Goal: Information Seeking & Learning: Learn about a topic

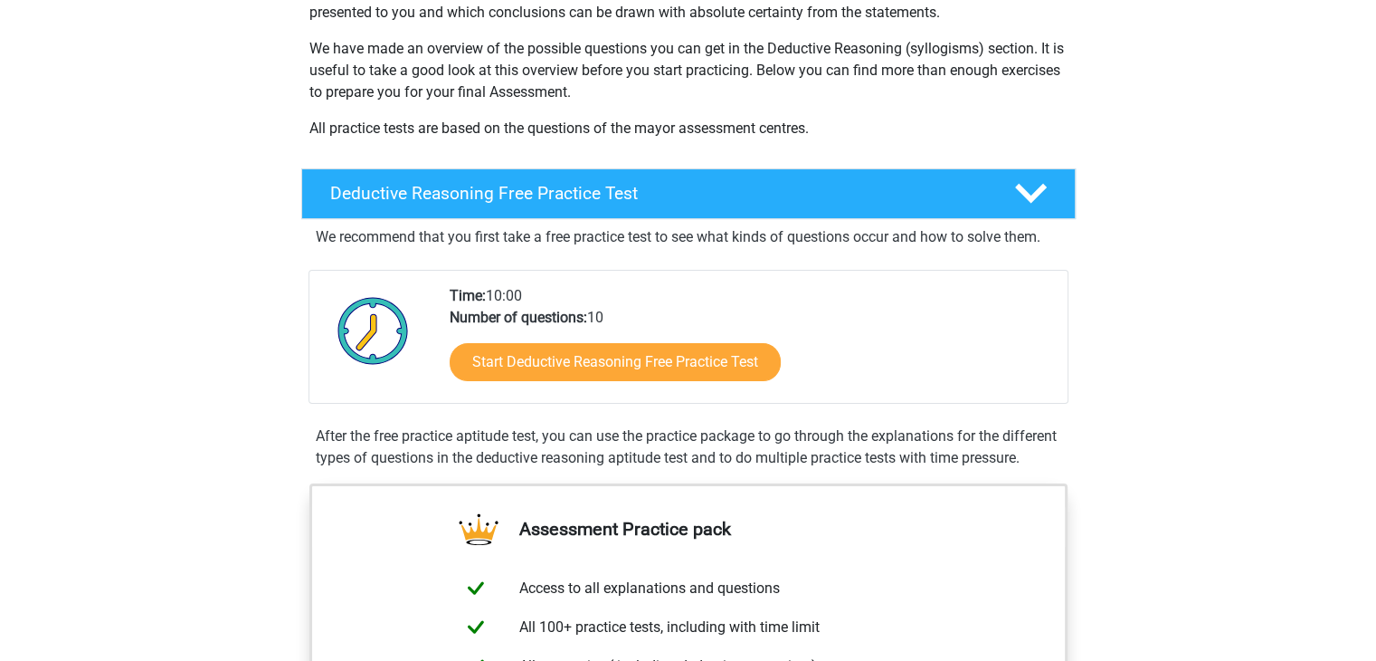
scroll to position [271, 0]
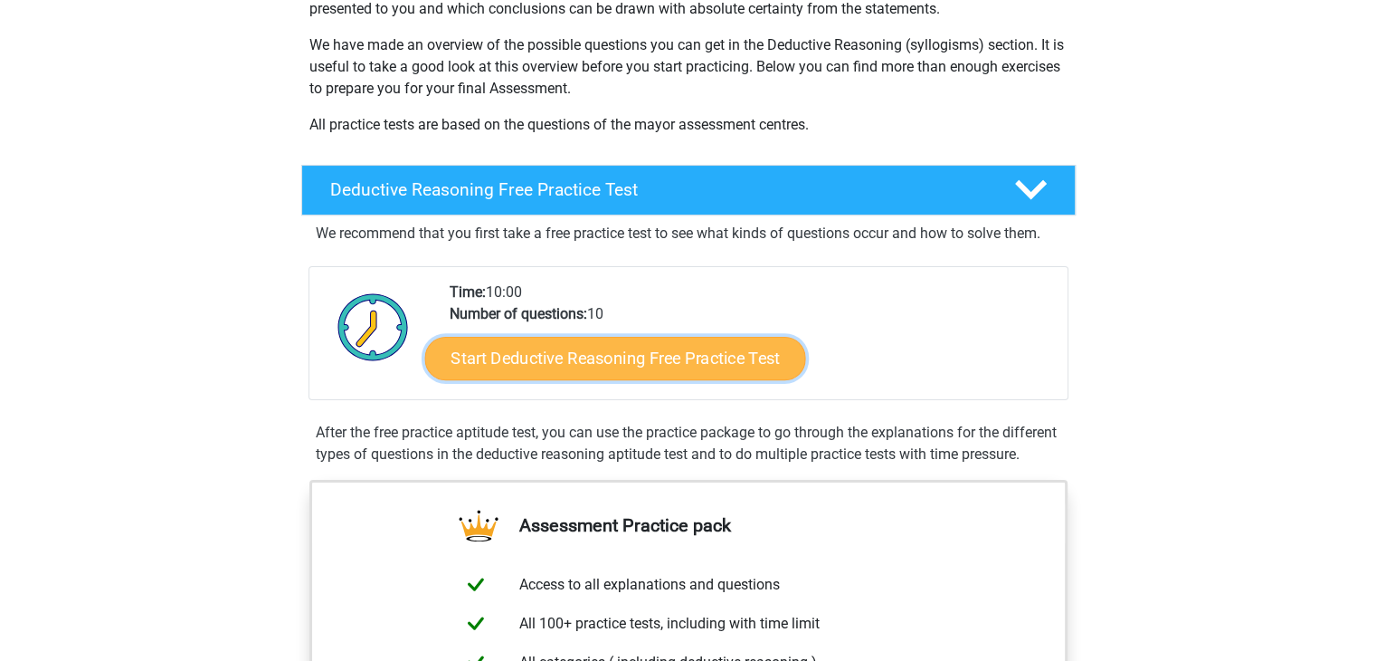
click at [532, 361] on link "Start Deductive Reasoning Free Practice Test" at bounding box center [614, 357] width 381 height 43
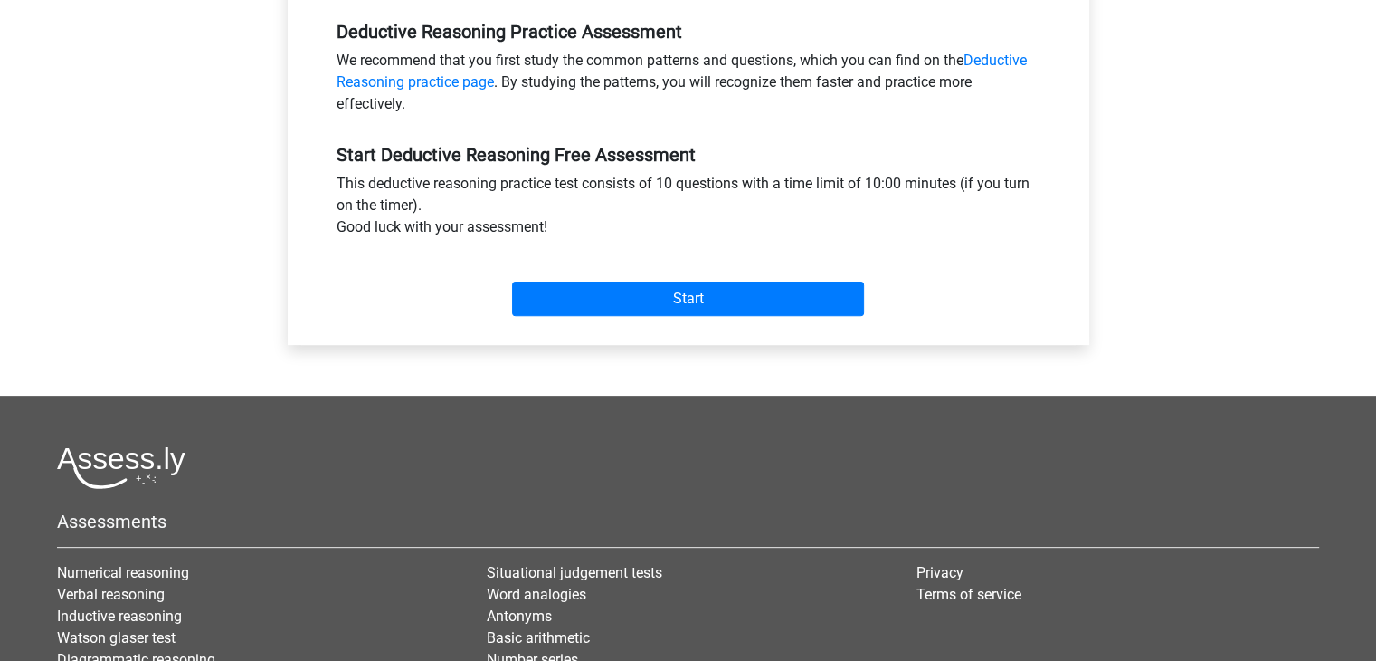
scroll to position [452, 0]
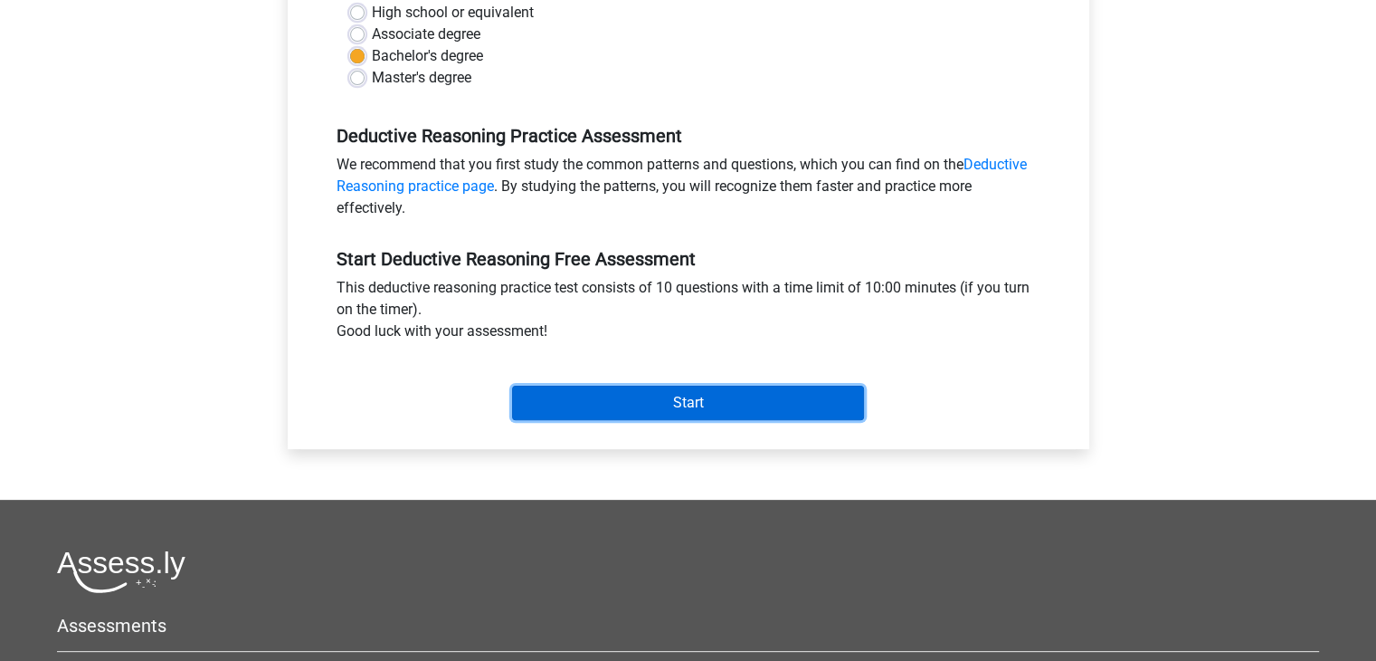
click at [648, 395] on input "Start" at bounding box center [688, 402] width 352 height 34
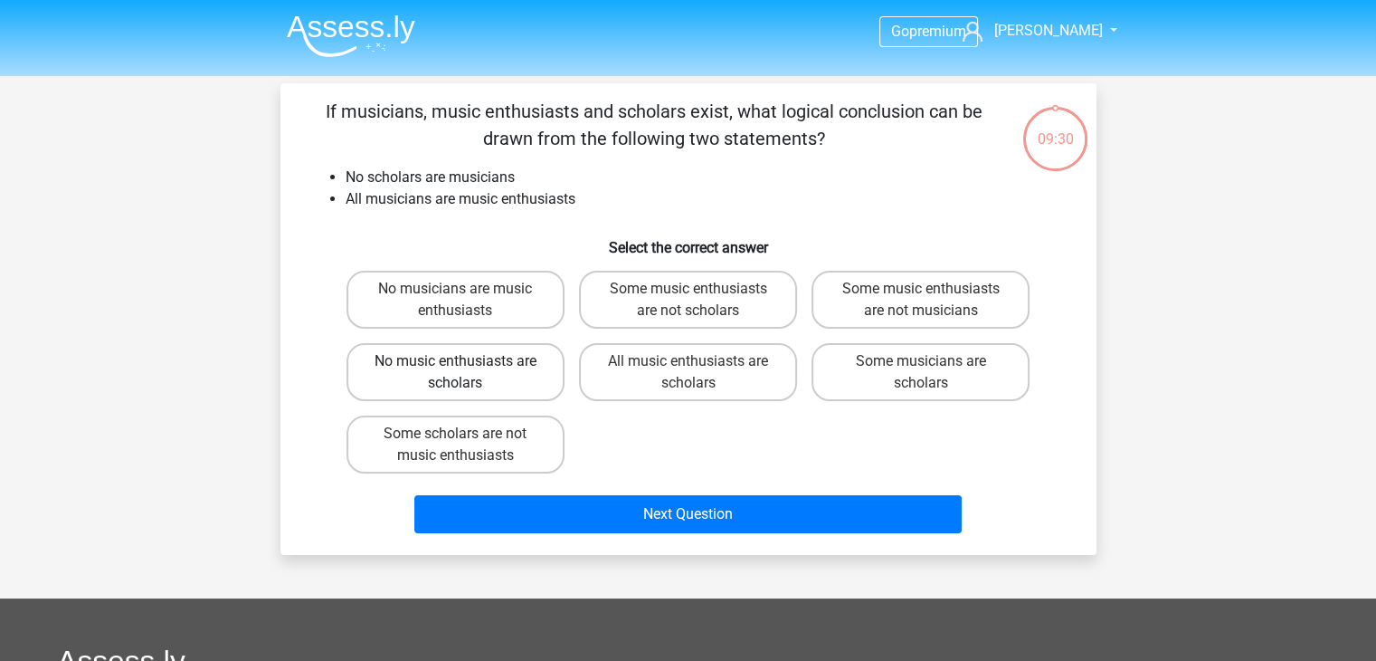
click at [420, 360] on label "No music enthusiasts are scholars" at bounding box center [456, 372] width 218 height 58
click at [455, 361] on input "No music enthusiasts are scholars" at bounding box center [461, 367] width 12 height 12
radio input "true"
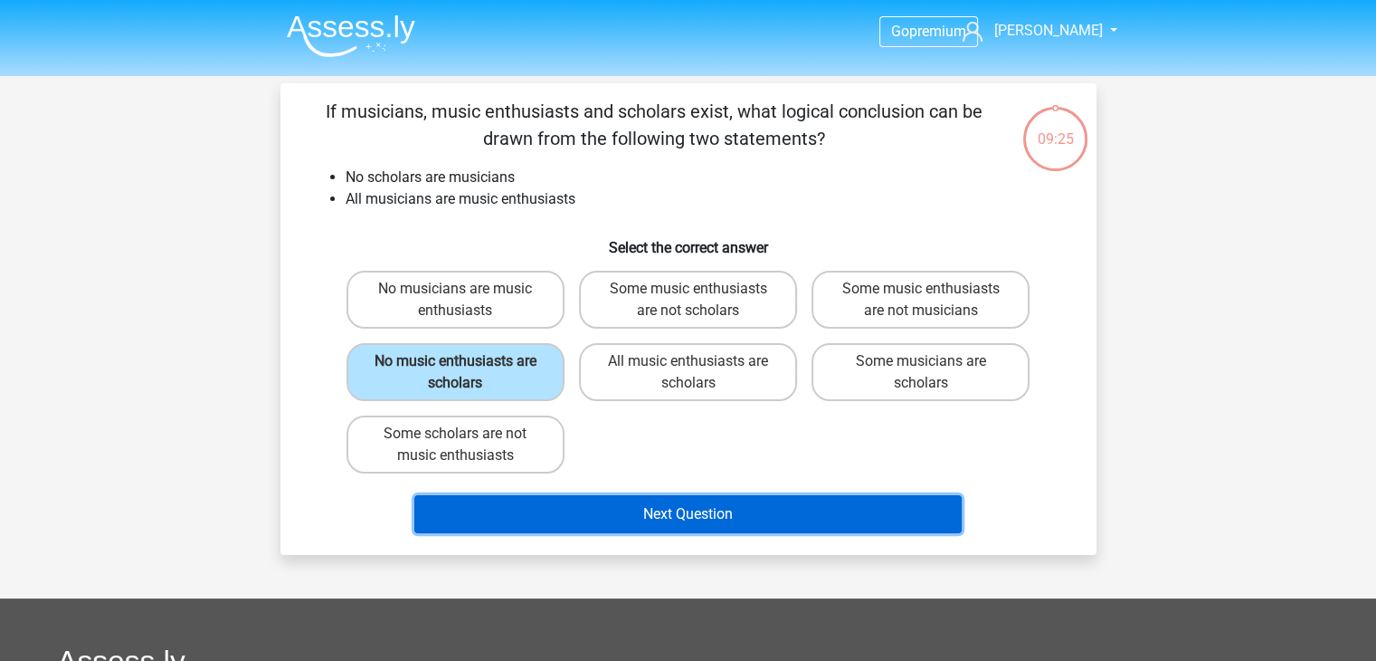
click at [637, 519] on button "Next Question" at bounding box center [687, 514] width 547 height 38
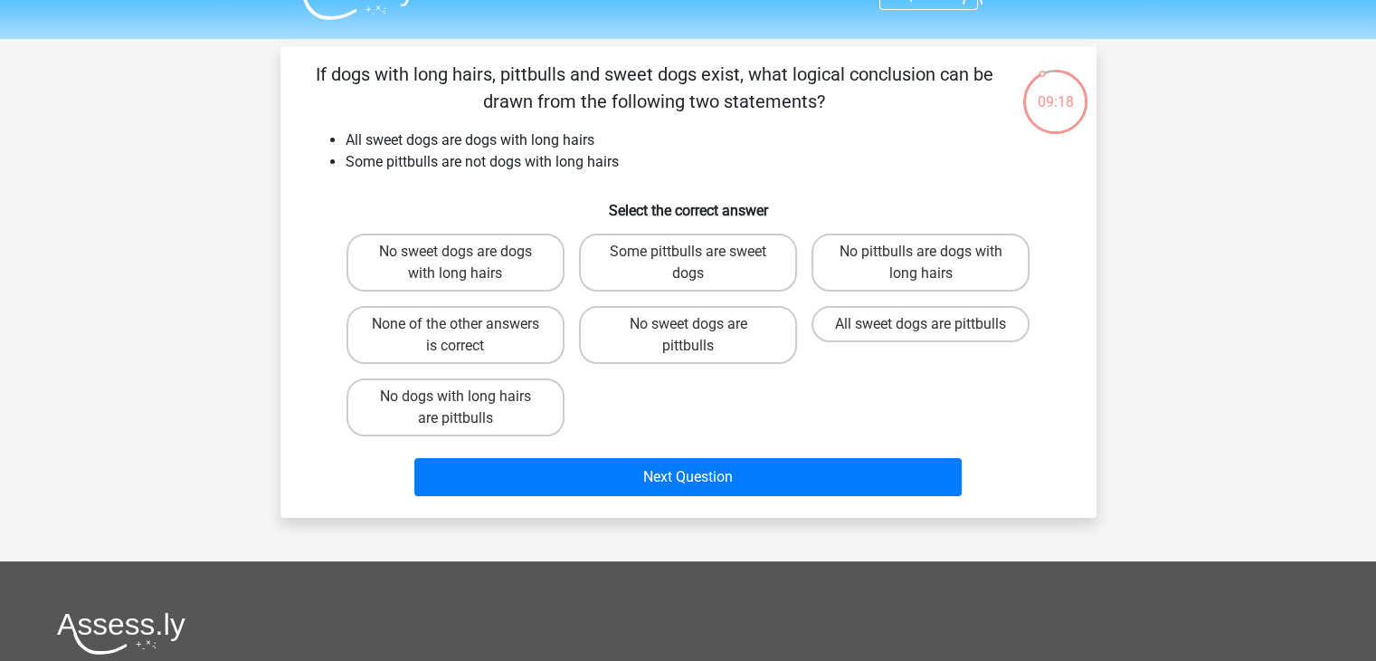
scroll to position [36, 0]
